Goal: Task Accomplishment & Management: Manage account settings

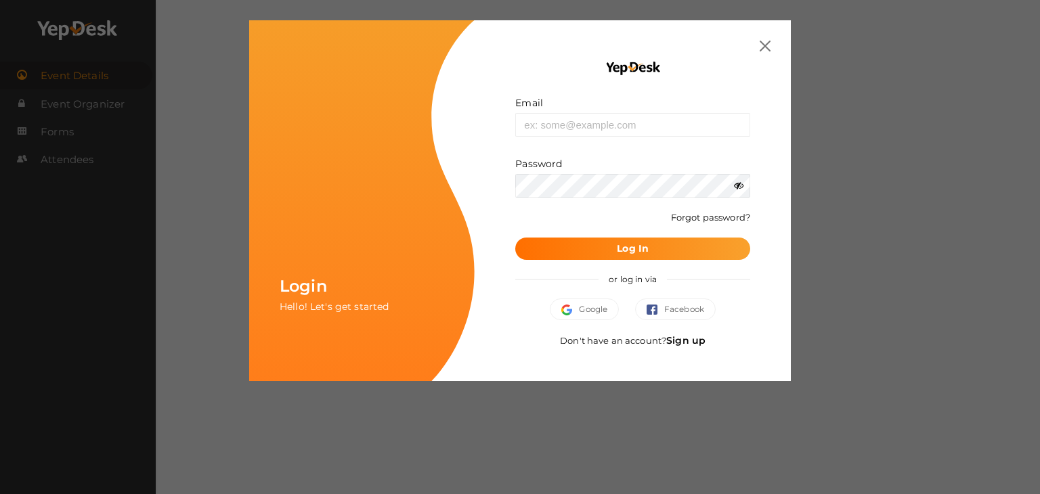
click at [769, 33] on div "Email Invalid email. Password Wrong Credentials Forgot password? Log In or log …" at bounding box center [632, 200] width 316 height 361
click at [763, 49] on img at bounding box center [764, 46] width 11 height 11
click at [596, 311] on button "Google" at bounding box center [584, 309] width 69 height 22
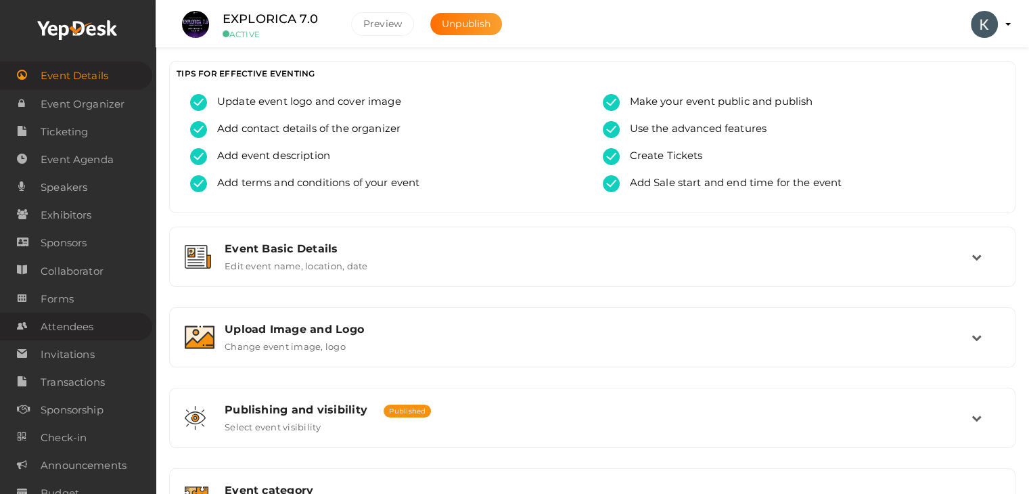
click at [76, 321] on span "Attendees" at bounding box center [67, 326] width 53 height 27
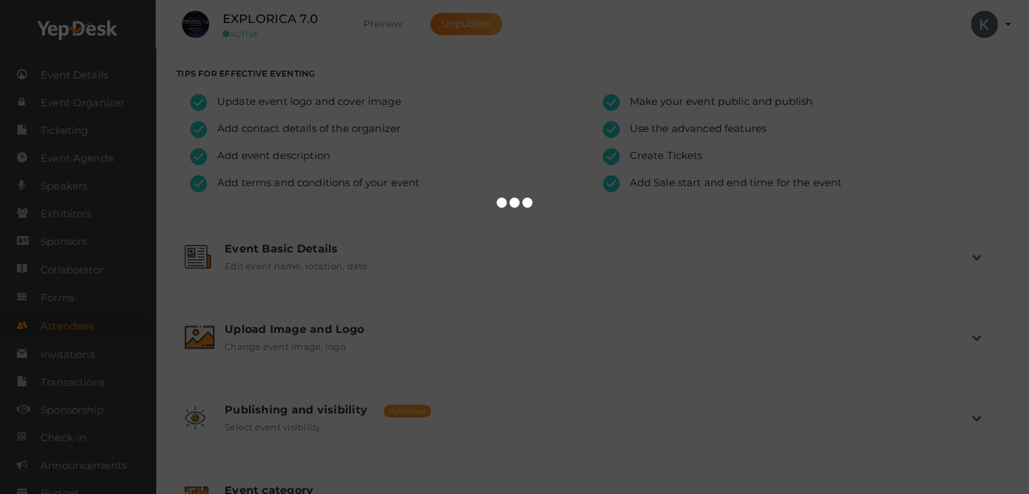
click at [76, 321] on body "Discover Events How it works Powerful Registration / Ticketing Start selling yo…" at bounding box center [514, 247] width 1029 height 494
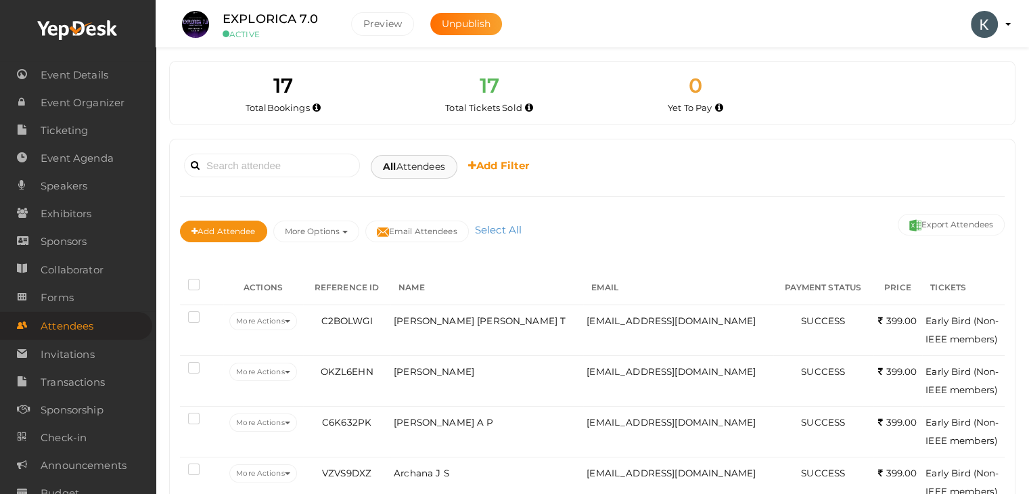
click at [409, 168] on span "All Attendees" at bounding box center [414, 167] width 62 height 14
click at [430, 263] on link "Completed" at bounding box center [437, 263] width 107 height 31
click at [102, 376] on span "Transactions" at bounding box center [73, 382] width 64 height 27
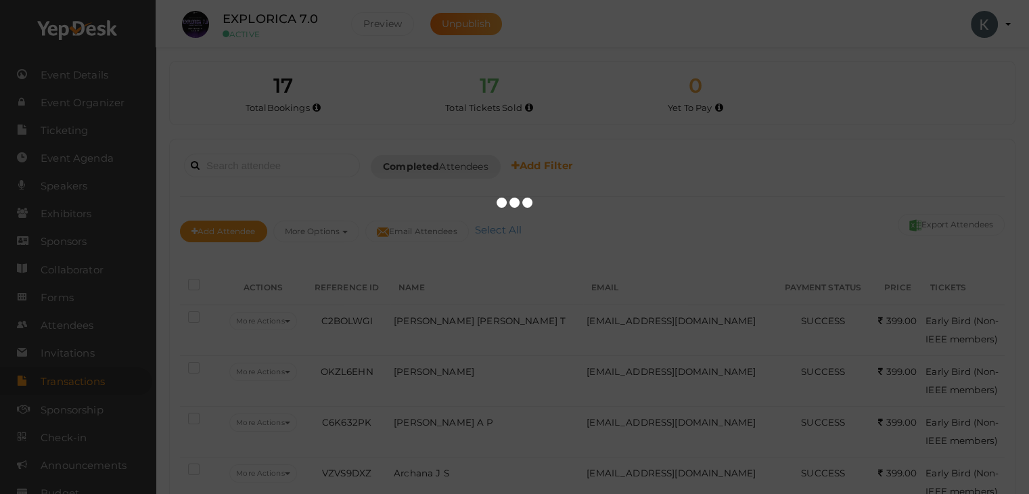
click at [102, 376] on body "Discover Events How it works Powerful Registration / Ticketing Start selling yo…" at bounding box center [514, 247] width 1029 height 494
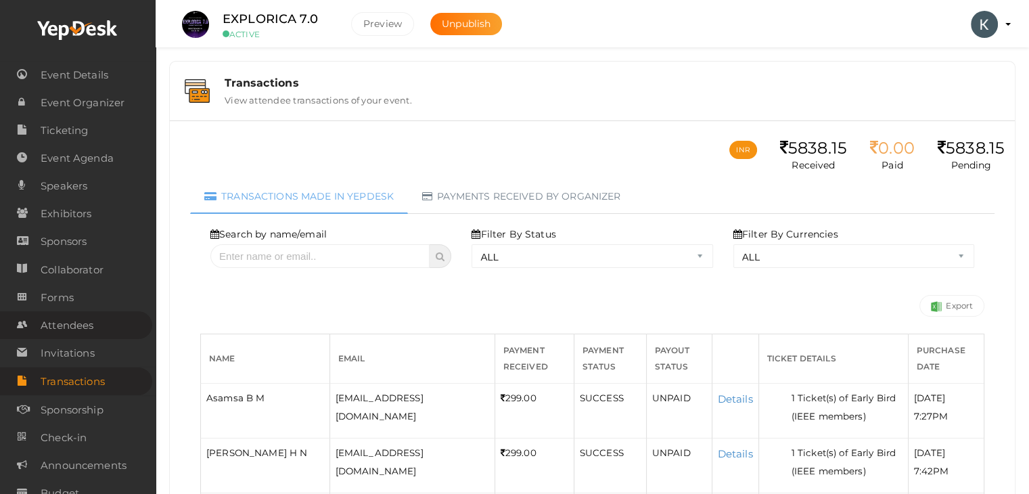
click at [47, 322] on span "Attendees" at bounding box center [67, 325] width 53 height 27
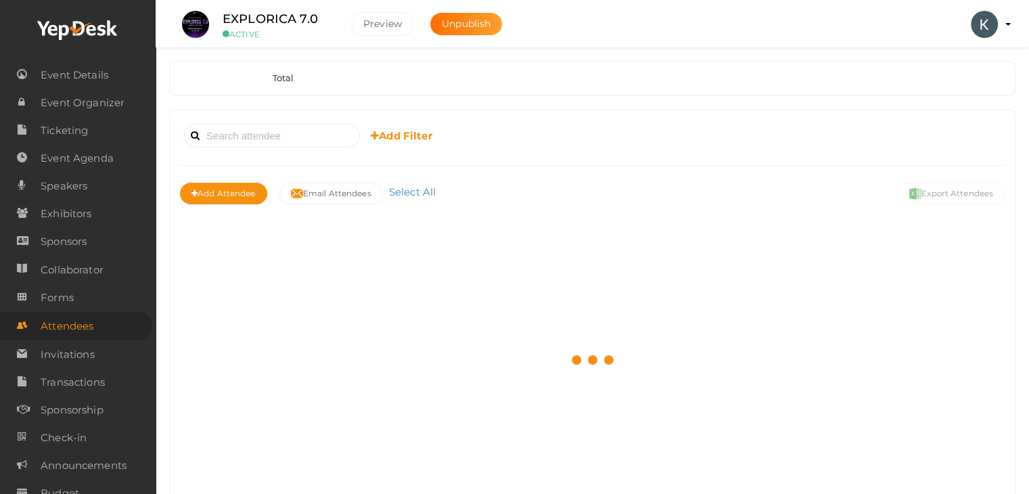
click at [47, 322] on span "Attendees" at bounding box center [67, 326] width 53 height 27
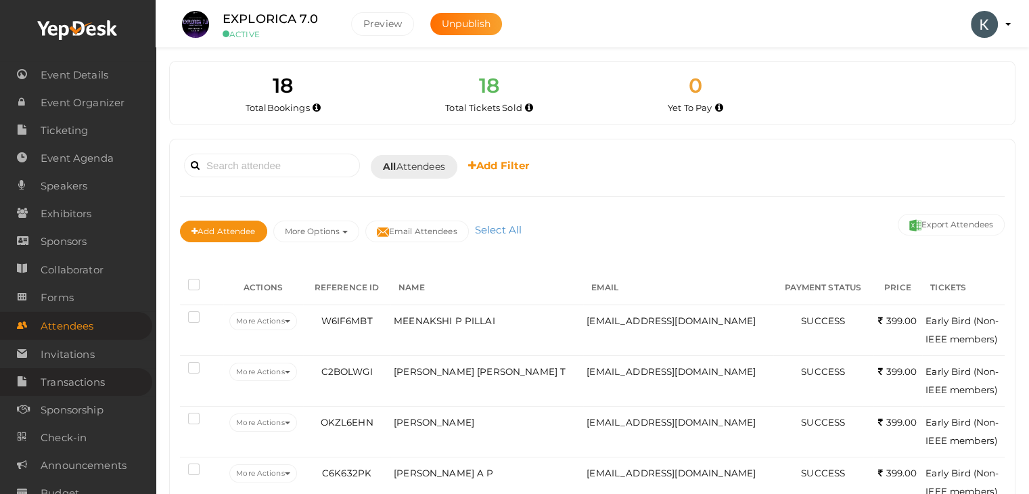
click at [64, 375] on span "Transactions" at bounding box center [73, 382] width 64 height 27
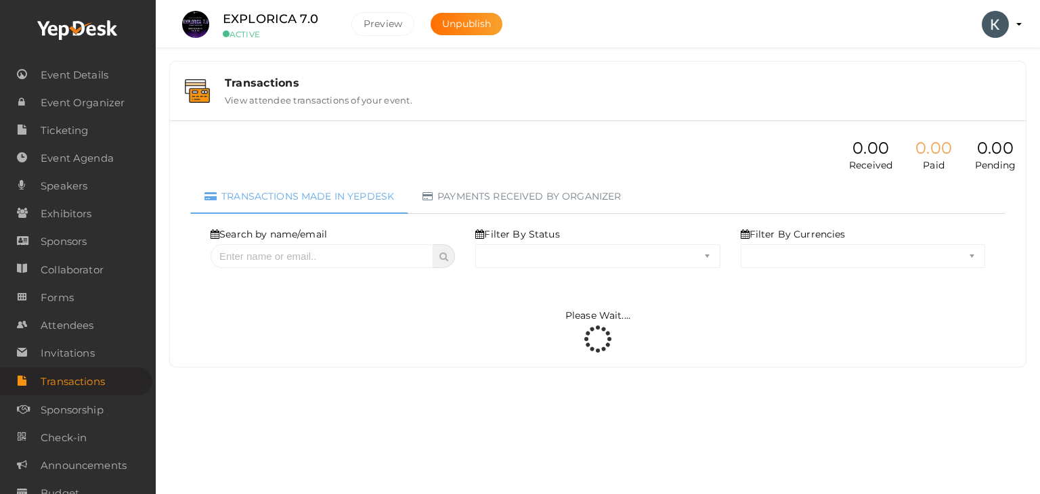
select select "ALL"
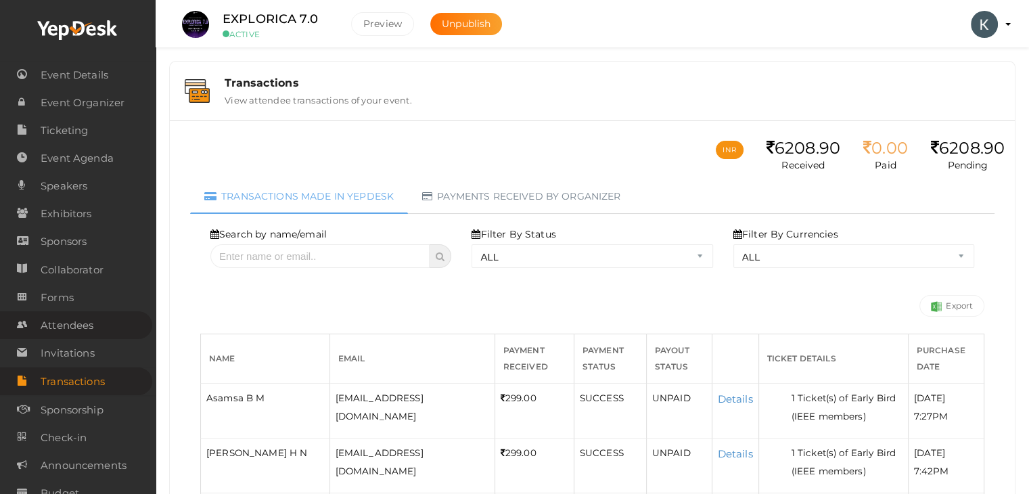
click at [76, 322] on span "Attendees" at bounding box center [67, 325] width 53 height 27
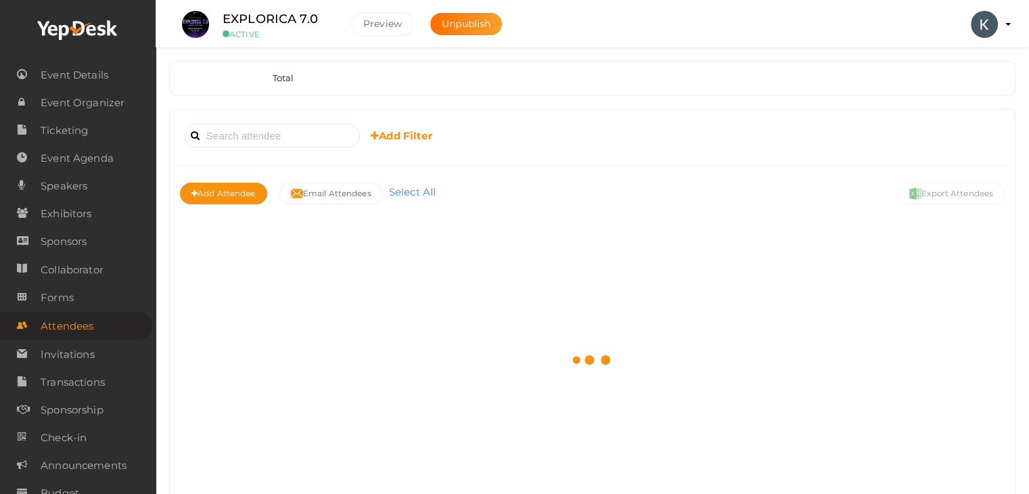
click at [76, 322] on span "Attendees" at bounding box center [67, 326] width 53 height 27
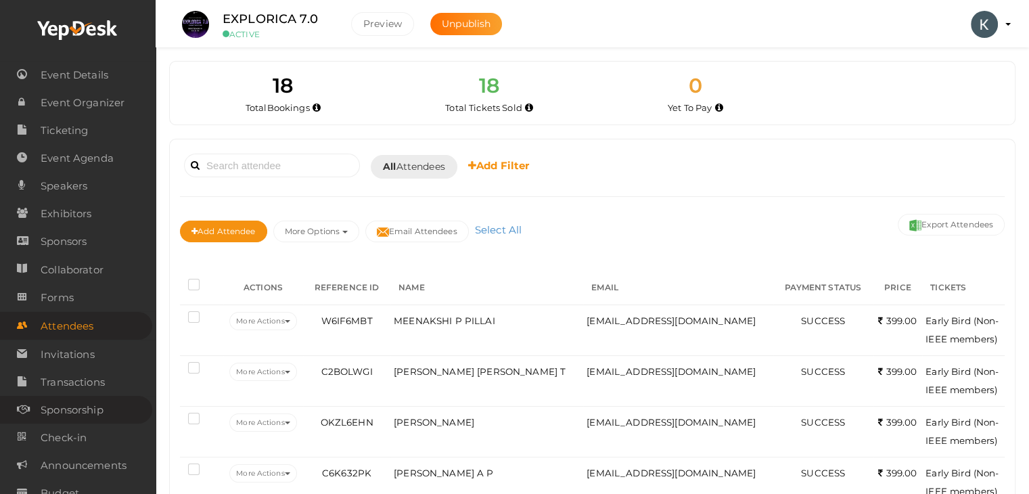
click at [81, 407] on span "Sponsorship" at bounding box center [72, 410] width 63 height 27
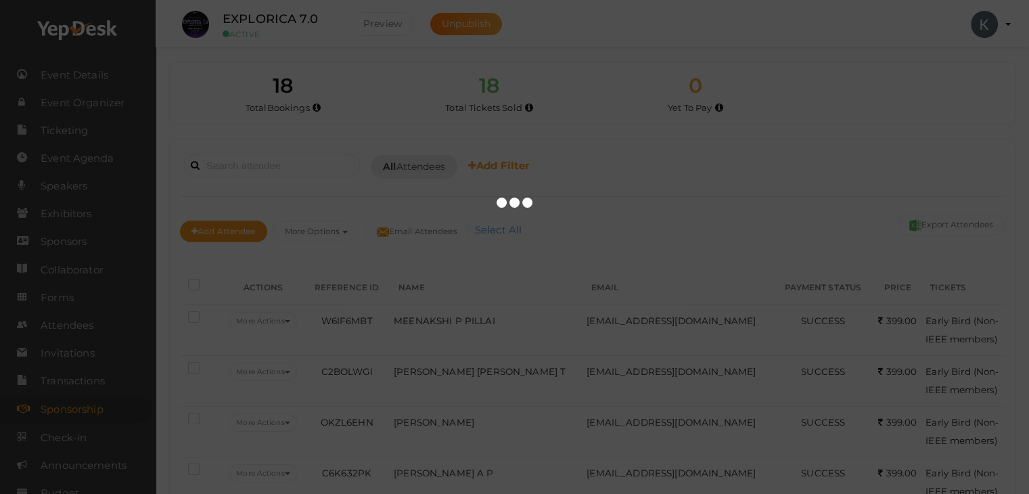
click at [81, 407] on body "Discover Events How it works Powerful Registration / Ticketing Start selling yo…" at bounding box center [514, 247] width 1029 height 494
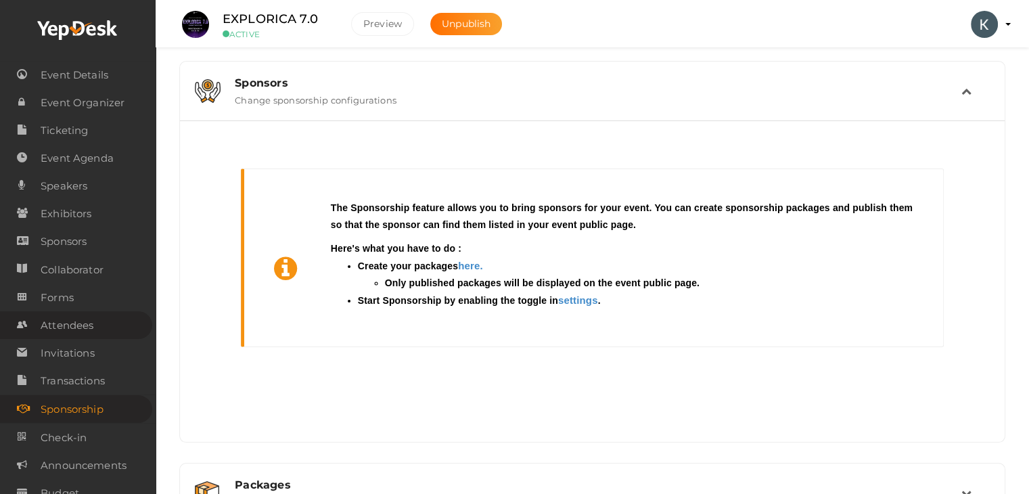
click at [79, 327] on span "Attendees" at bounding box center [67, 325] width 53 height 27
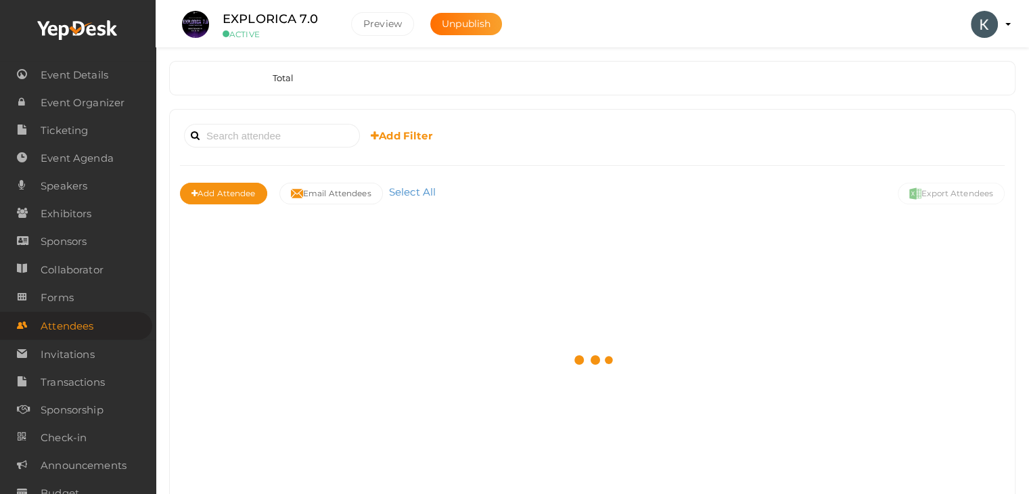
click at [79, 327] on span "Attendees" at bounding box center [67, 326] width 53 height 27
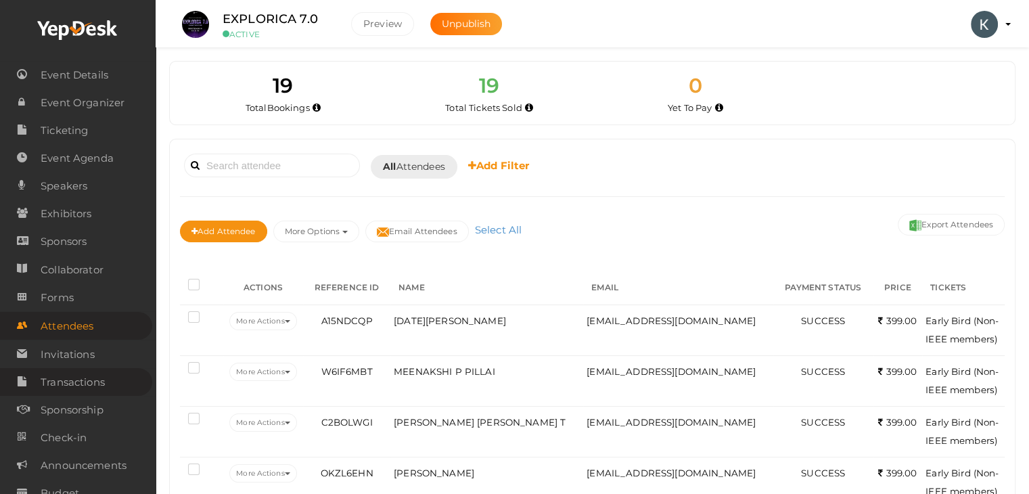
click at [94, 379] on span "Transactions" at bounding box center [73, 382] width 64 height 27
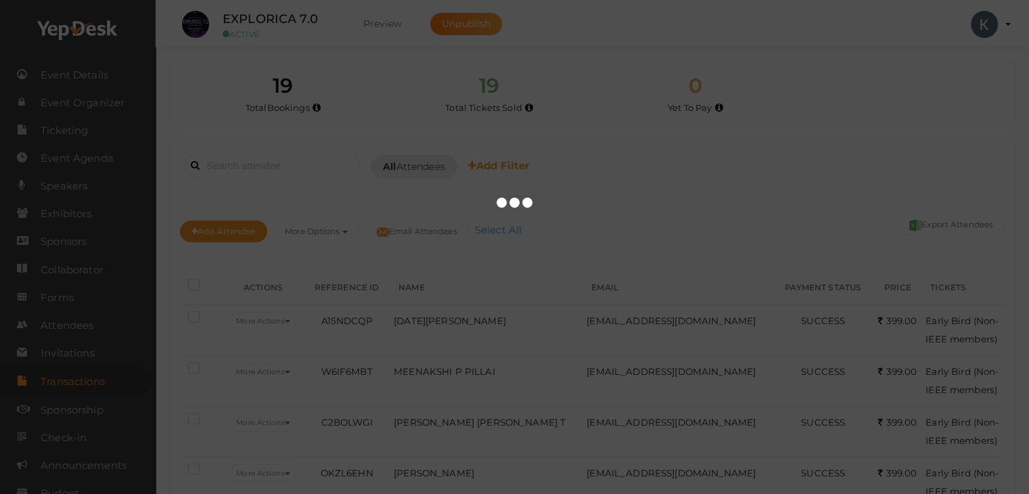
click at [94, 379] on span "Transactions" at bounding box center [73, 381] width 64 height 27
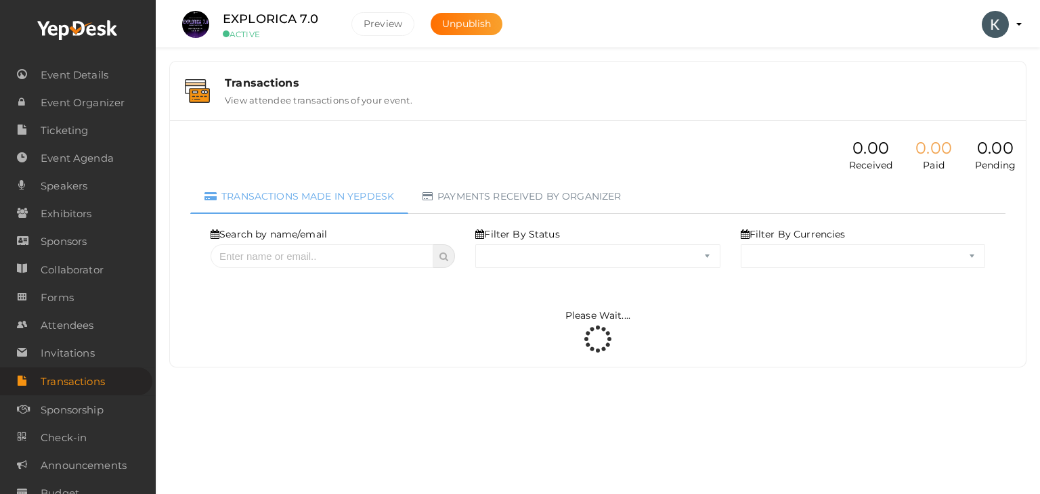
select select "ALL"
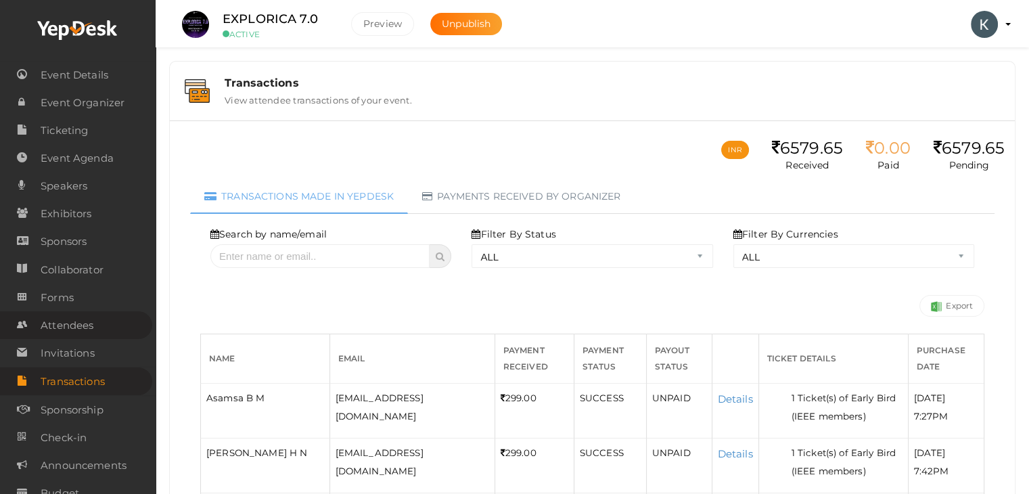
click at [29, 324] on link "Attendees" at bounding box center [76, 325] width 152 height 28
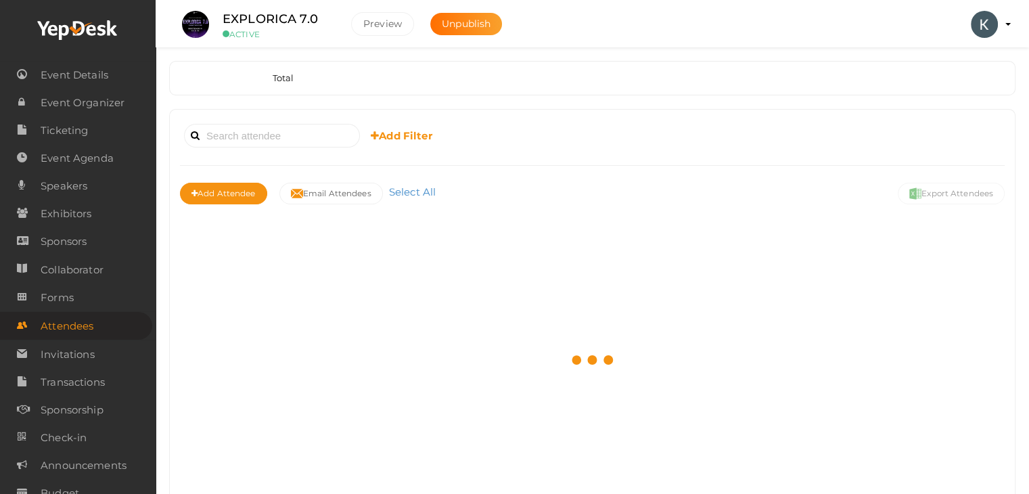
click at [29, 324] on link "Attendees" at bounding box center [76, 326] width 152 height 28
